Goal: Information Seeking & Learning: Check status

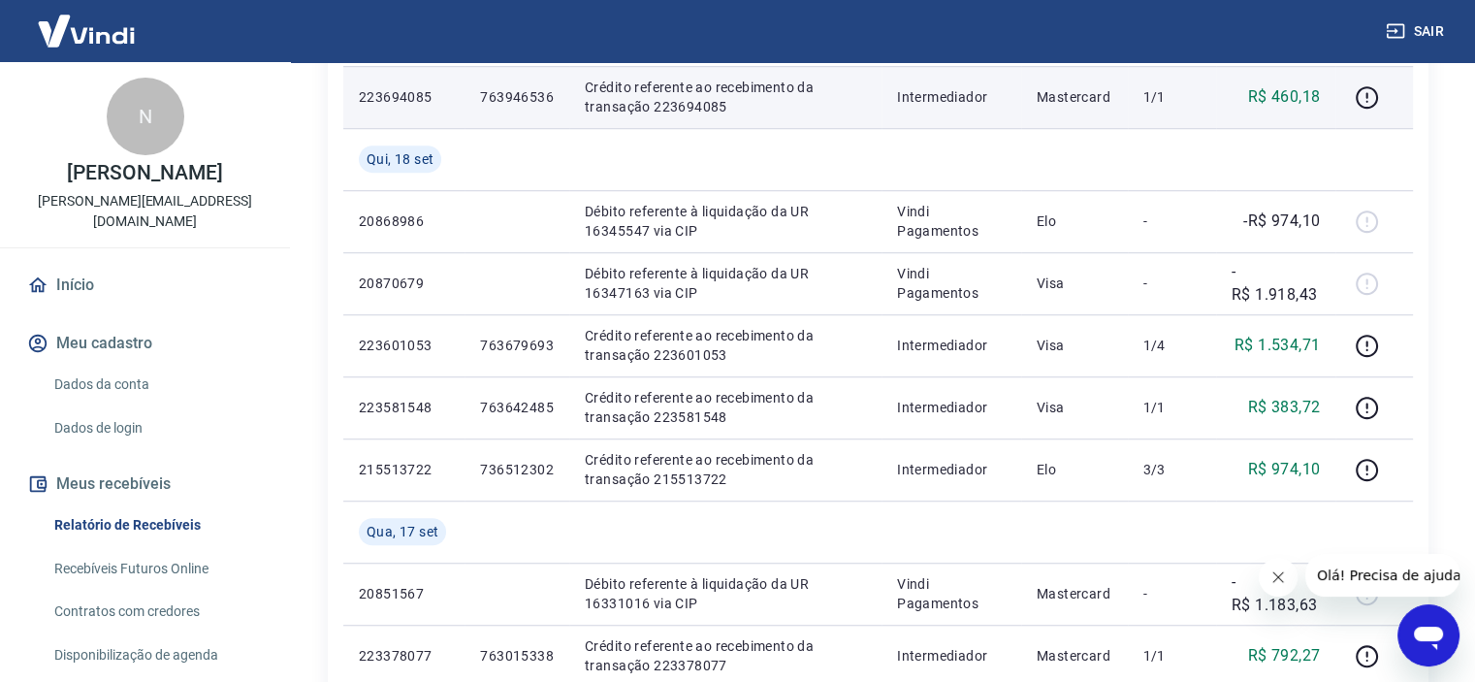
scroll to position [1358, 0]
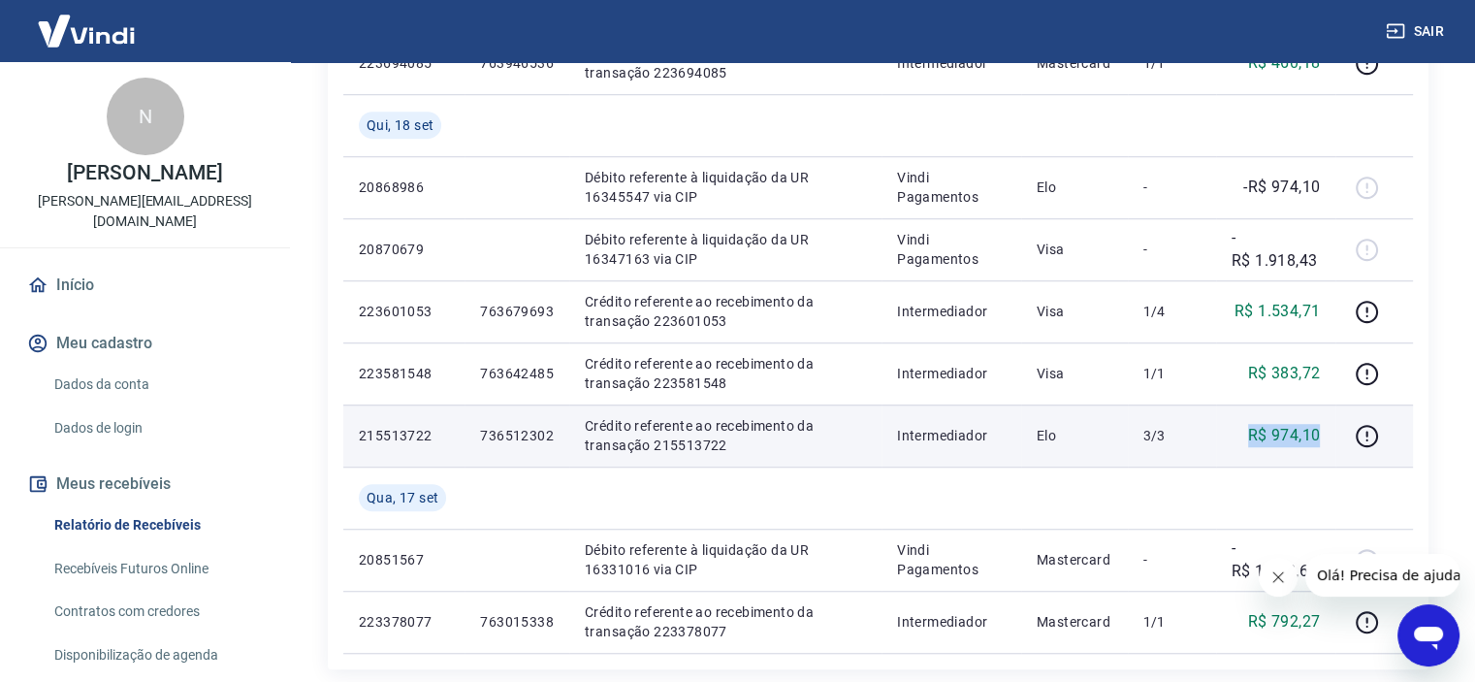
drag, startPoint x: 1321, startPoint y: 446, endPoint x: 1192, endPoint y: 420, distance: 131.6
click at [1192, 420] on tr "215513722 736512302 Crédito referente ao recebimento da transação 215513722 Int…" at bounding box center [878, 435] width 1070 height 62
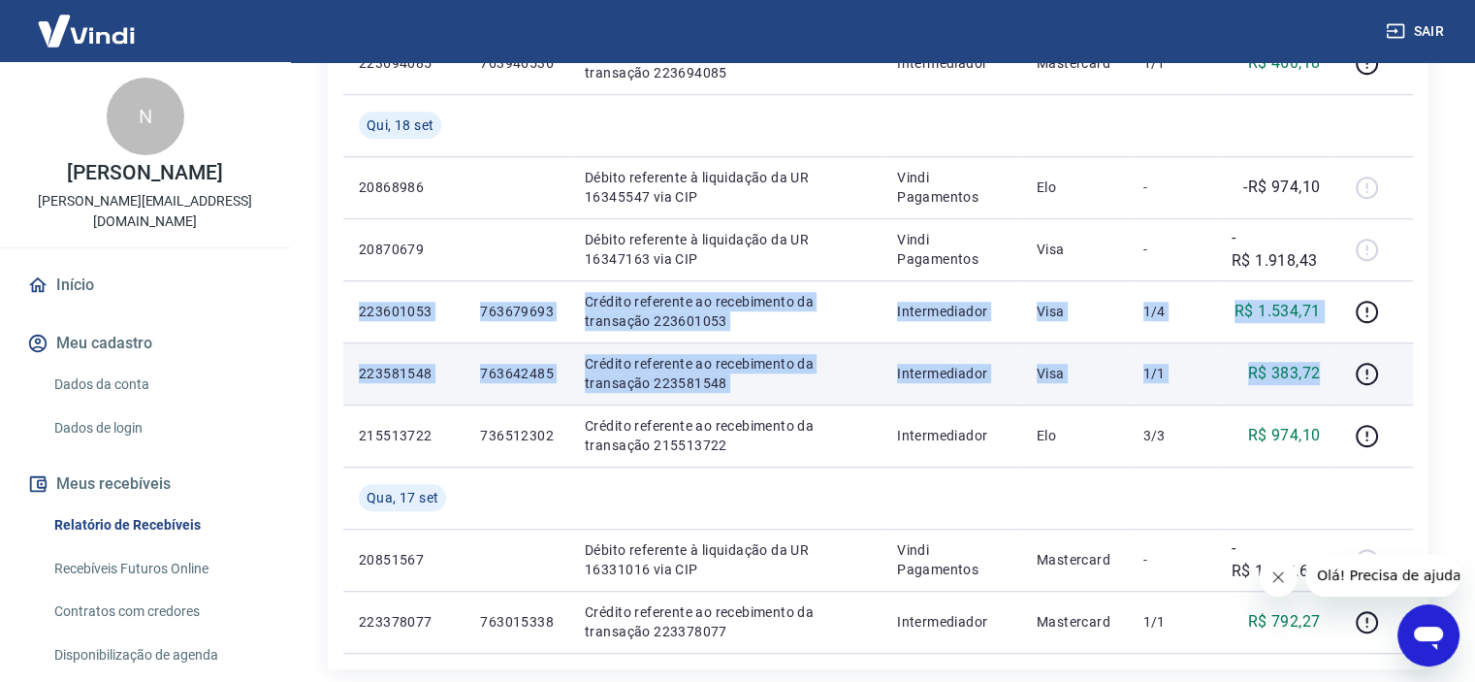
drag, startPoint x: 360, startPoint y: 304, endPoint x: 1327, endPoint y: 377, distance: 970.5
copy tbody "223601053 763679693 Crédito referente ao recebimento da transação 223601053 Int…"
